Goal: Check status: Check status

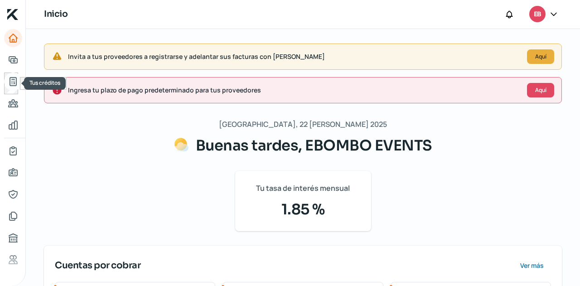
scroll to position [190, 0]
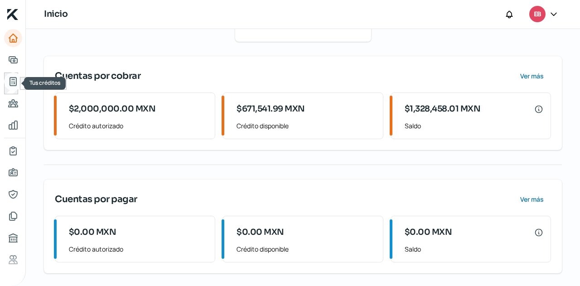
click at [17, 80] on icon "Tus créditos" at bounding box center [13, 81] width 11 height 11
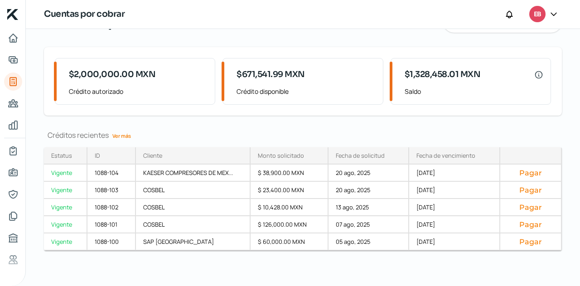
scroll to position [50, 0]
click at [195, 181] on div "COSBEL" at bounding box center [193, 189] width 114 height 17
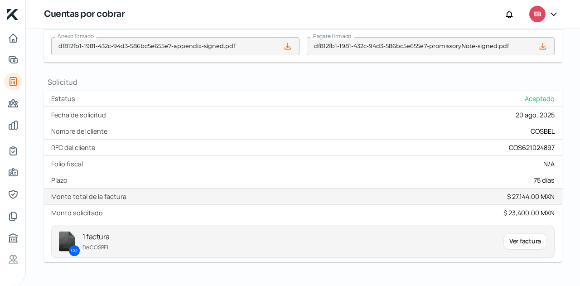
scroll to position [379, 0]
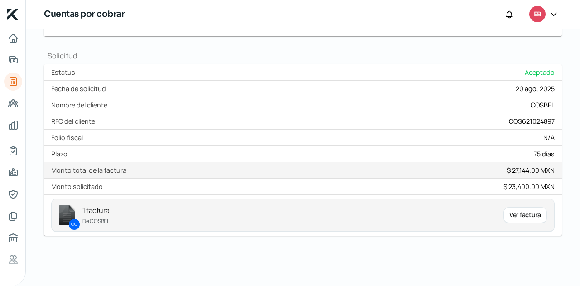
click at [511, 214] on div "Ver factura" at bounding box center [526, 215] width 44 height 16
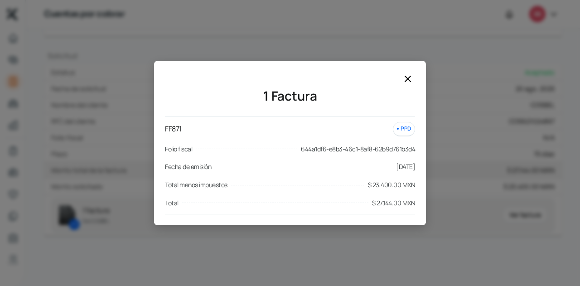
click at [410, 80] on icon at bounding box center [408, 78] width 11 height 11
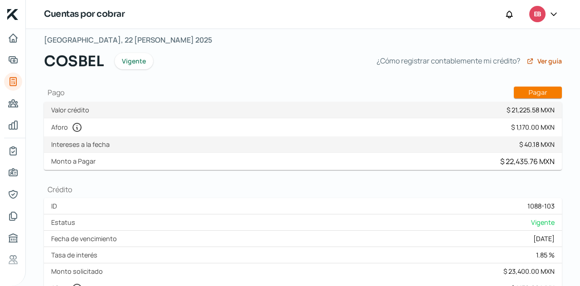
scroll to position [0, 0]
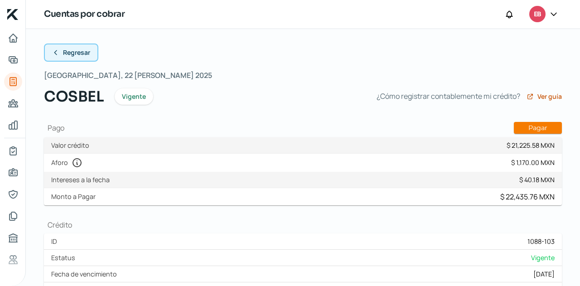
click at [68, 52] on span "Regresar" at bounding box center [76, 52] width 27 height 6
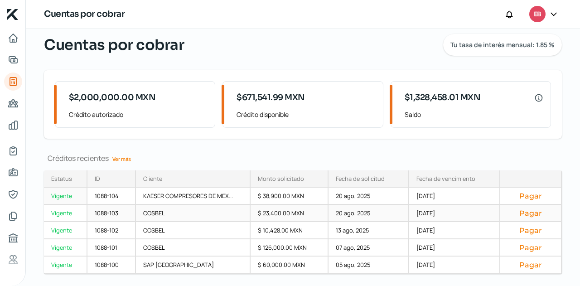
scroll to position [45, 0]
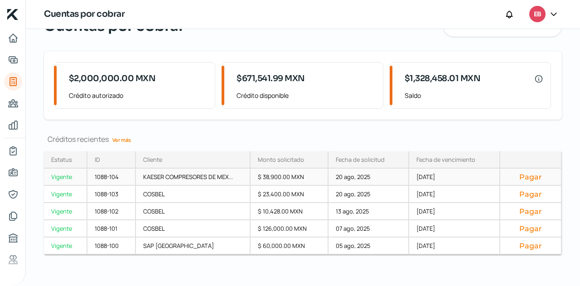
click at [357, 178] on div "20 ago, 2025" at bounding box center [369, 177] width 81 height 17
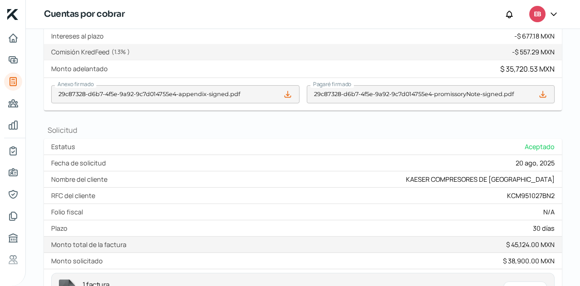
scroll to position [379, 0]
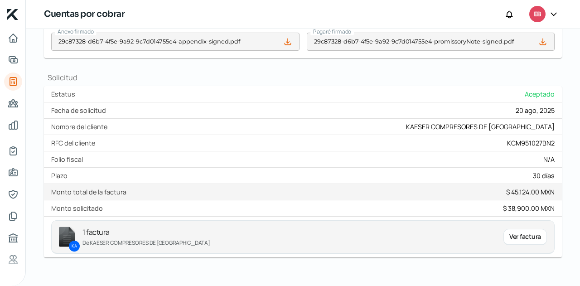
click at [514, 229] on div "Ver factura" at bounding box center [526, 237] width 44 height 16
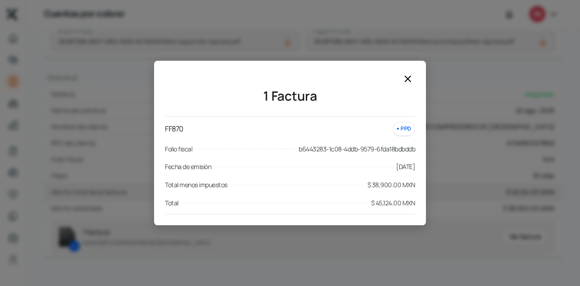
click at [402, 132] on div "PPD" at bounding box center [404, 129] width 22 height 14
click at [404, 76] on icon at bounding box center [408, 78] width 11 height 11
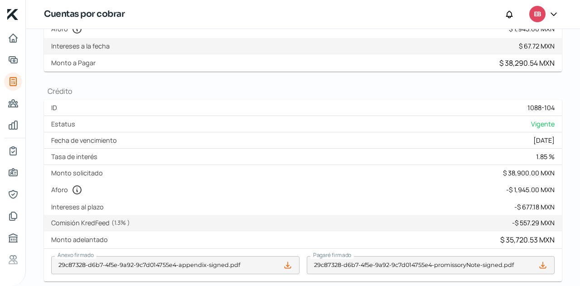
scroll to position [152, 0]
